Goal: Navigation & Orientation: Find specific page/section

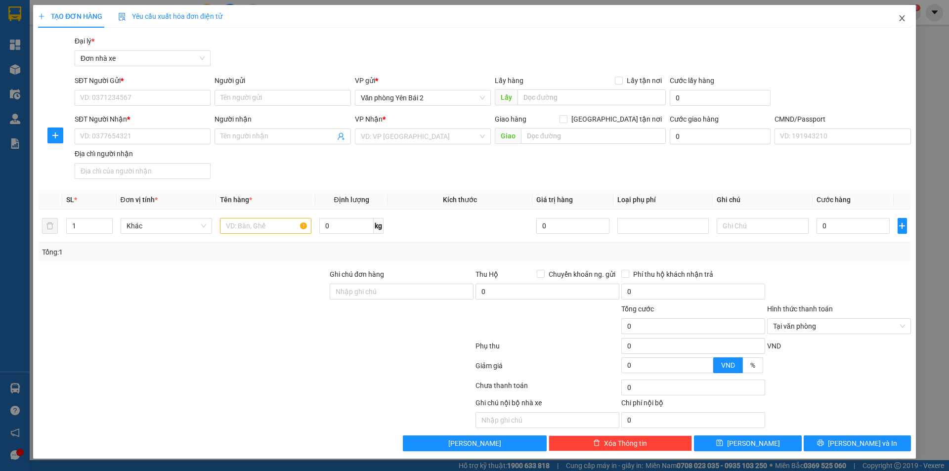
click at [902, 18] on icon "close" at bounding box center [901, 18] width 5 height 6
